Goal: Book appointment/travel/reservation

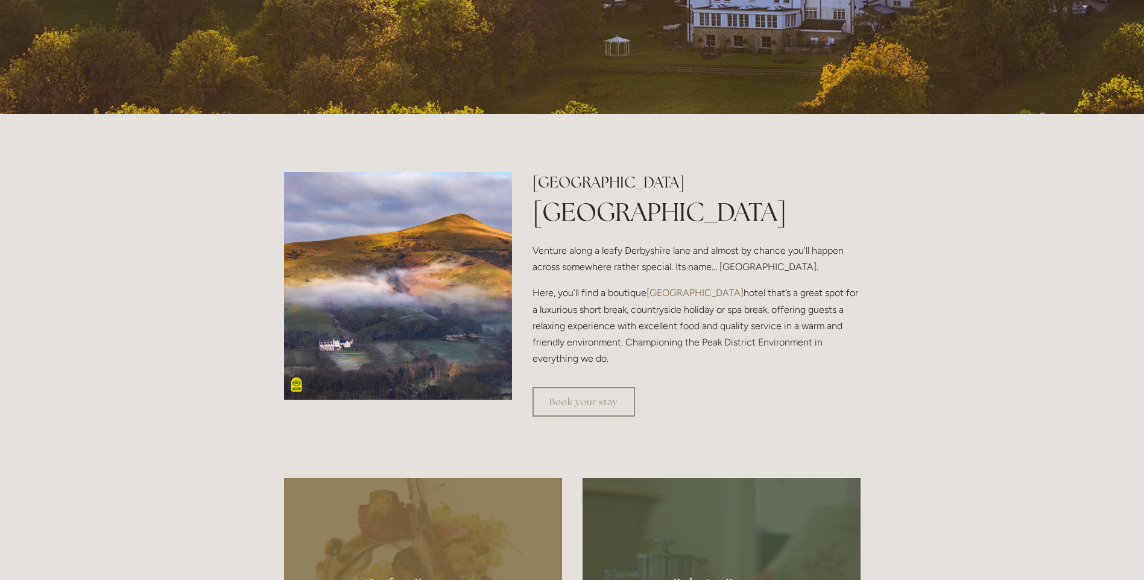
scroll to position [362, 0]
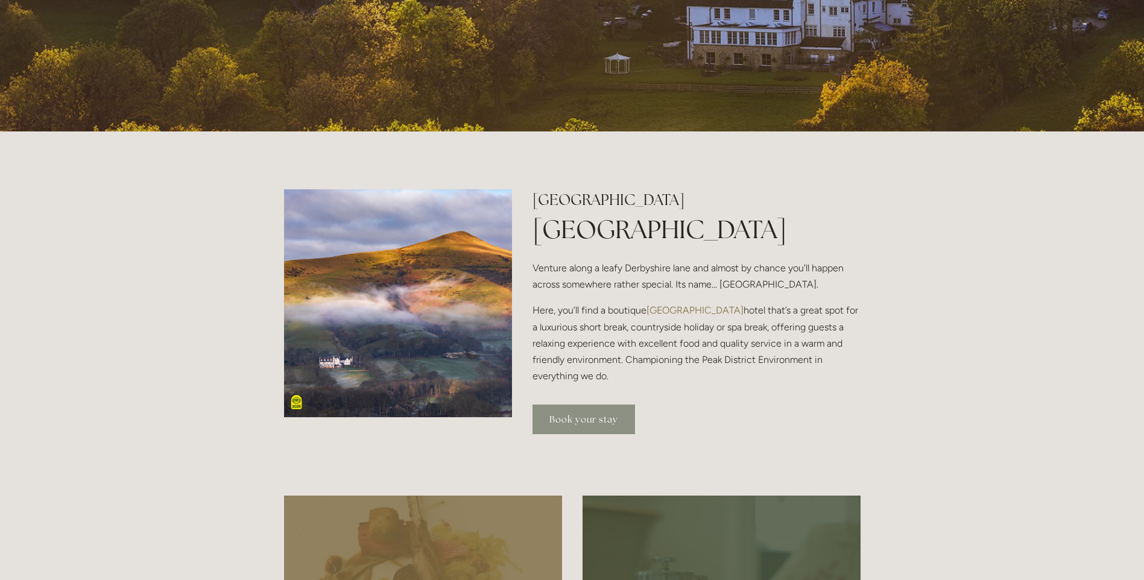
click at [584, 419] on link "Book your stay" at bounding box center [584, 420] width 103 height 30
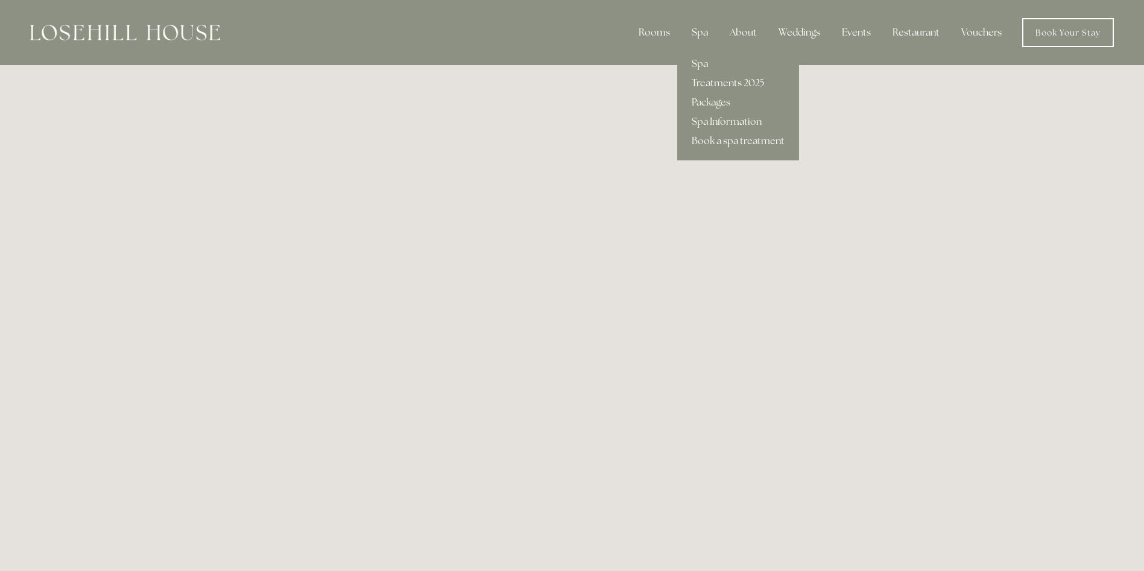
click at [702, 32] on div "Spa" at bounding box center [700, 33] width 36 height 24
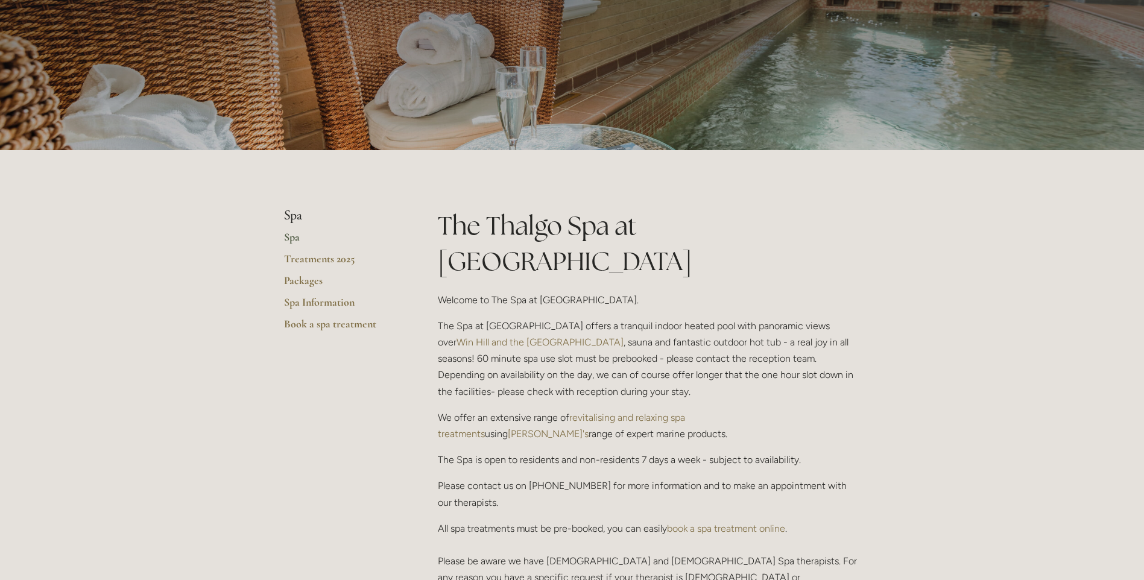
scroll to position [121, 0]
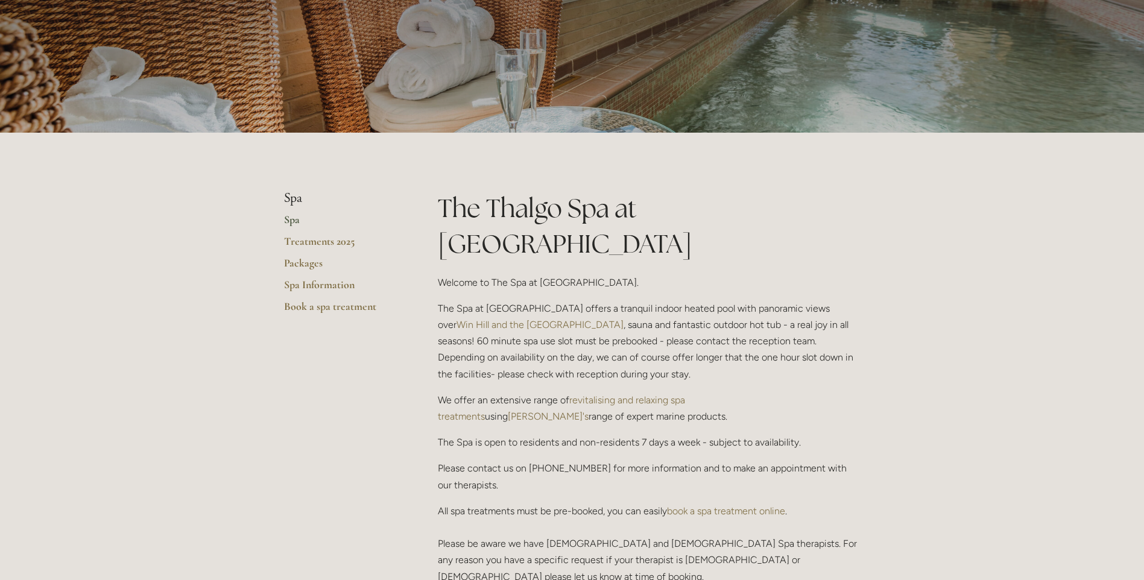
click at [290, 222] on link "Spa" at bounding box center [341, 224] width 115 height 22
